Goal: Find specific page/section: Find specific page/section

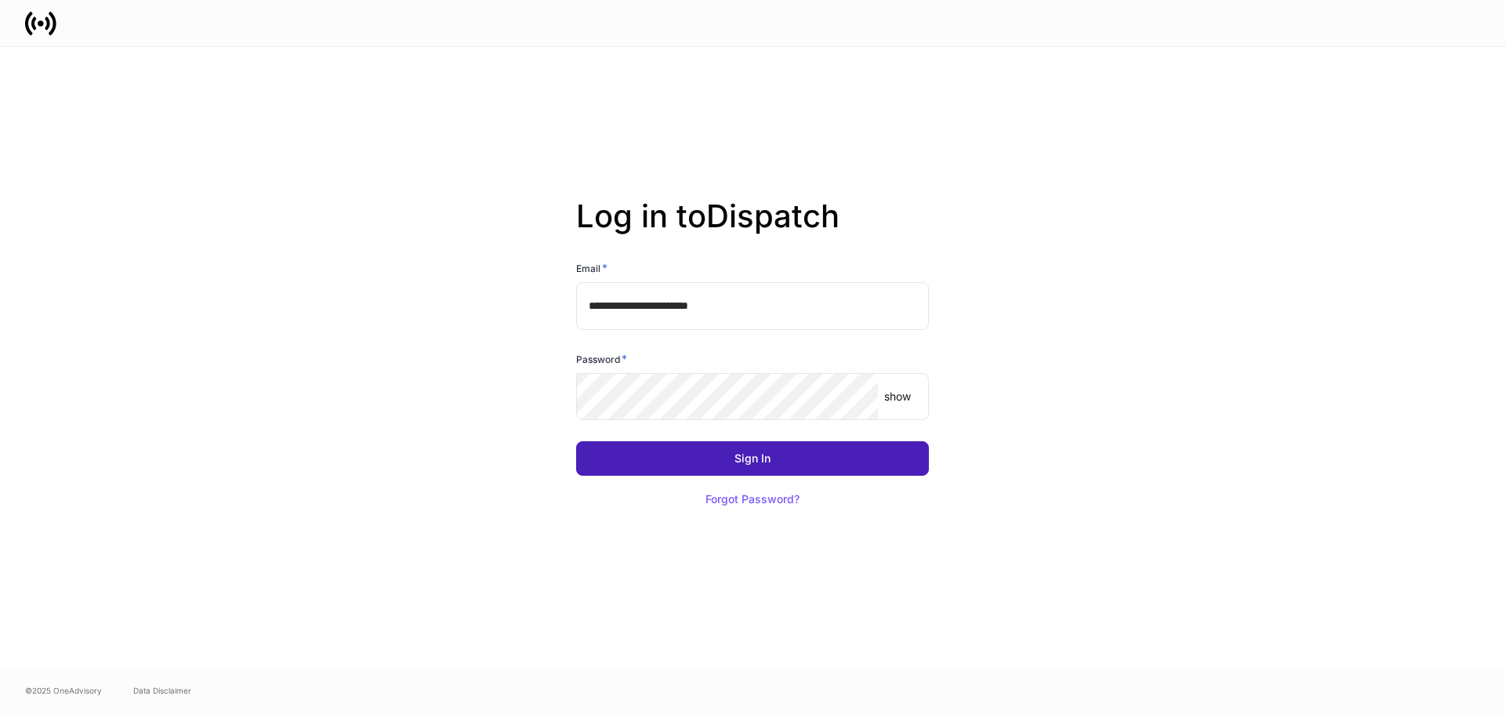
click at [749, 456] on div "Sign In" at bounding box center [752, 458] width 36 height 11
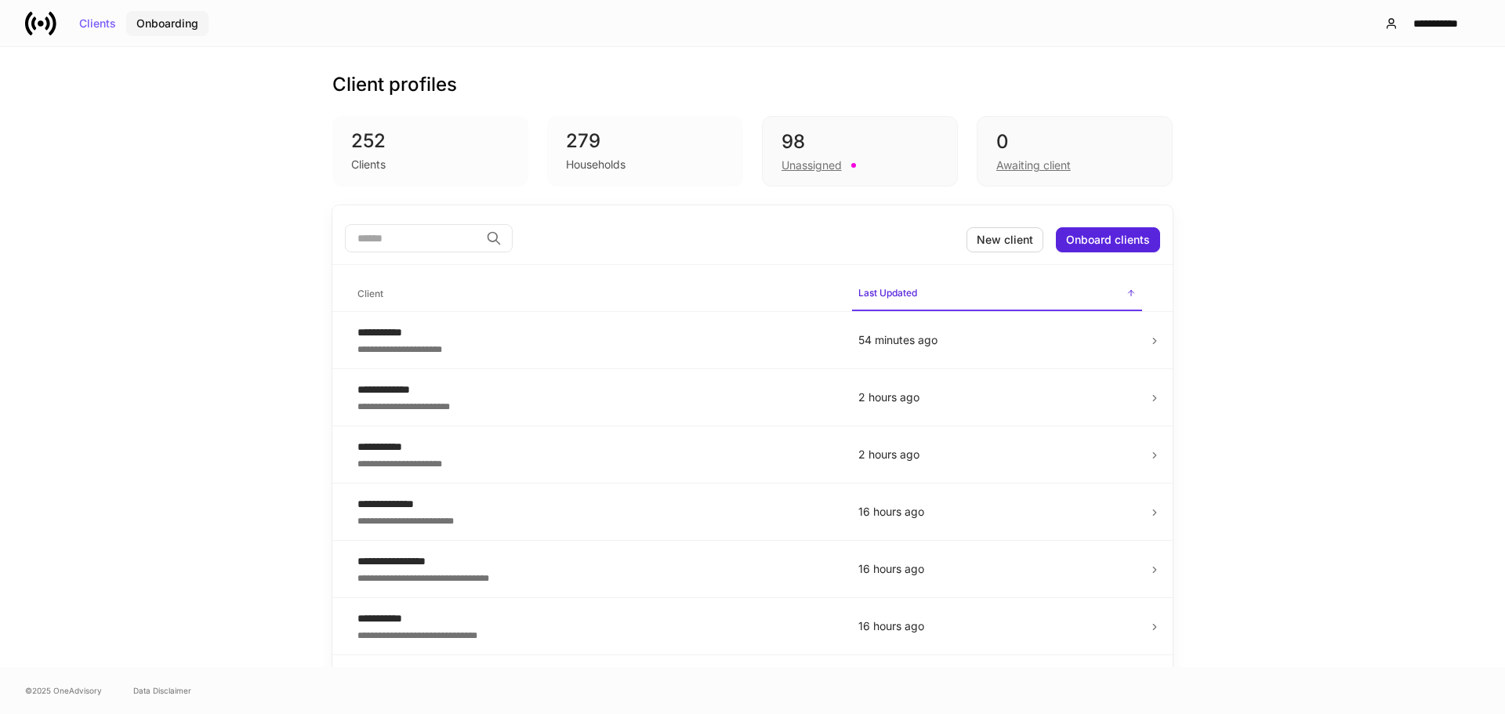
click at [162, 24] on div "Onboarding" at bounding box center [167, 23] width 62 height 11
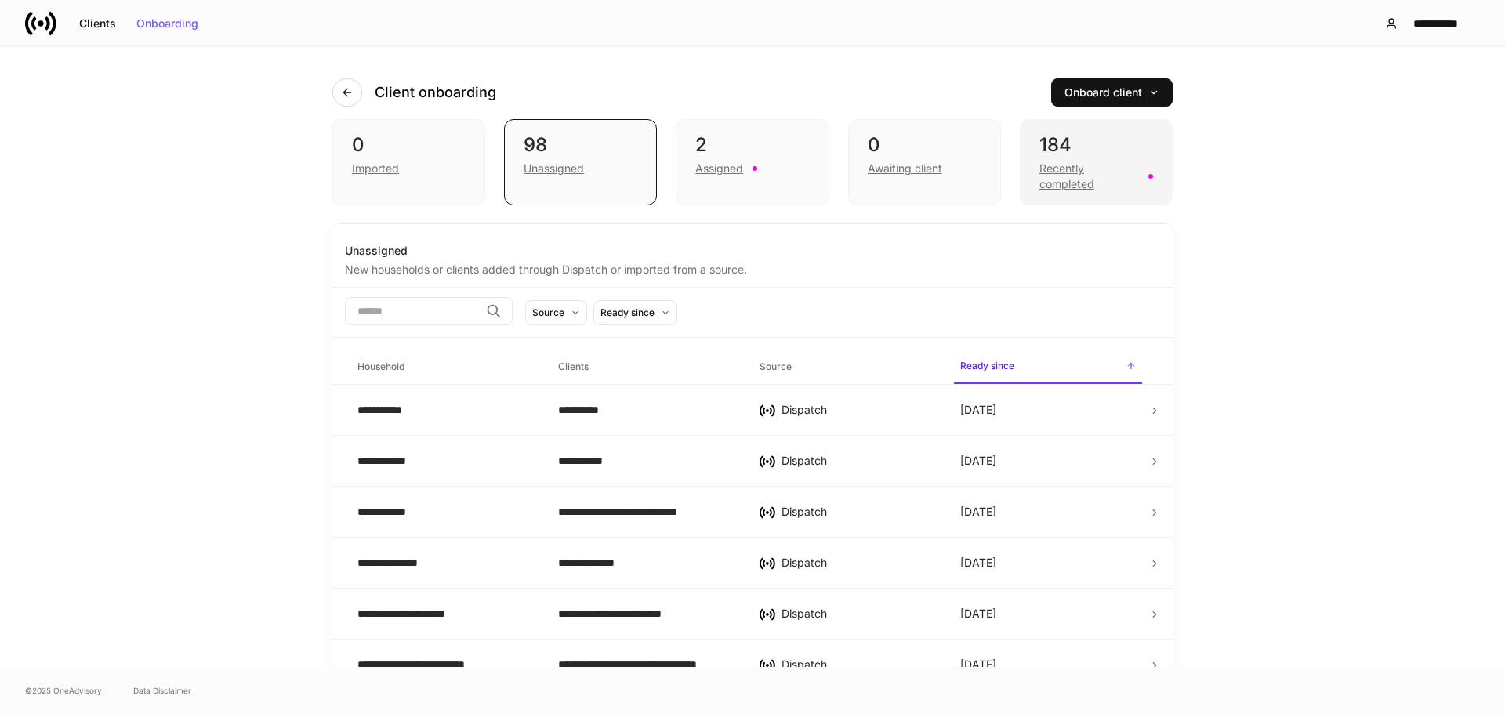
click at [1046, 172] on div "Recently completed" at bounding box center [1089, 176] width 100 height 31
